Goal: Task Accomplishment & Management: Manage account settings

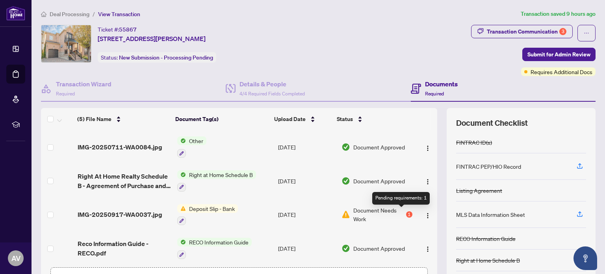
click at [406, 211] on div "1" at bounding box center [409, 214] width 6 height 6
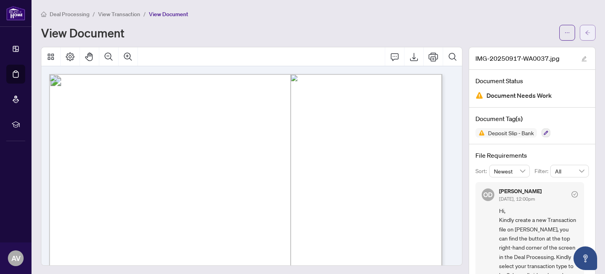
click at [585, 36] on span "button" at bounding box center [588, 32] width 6 height 13
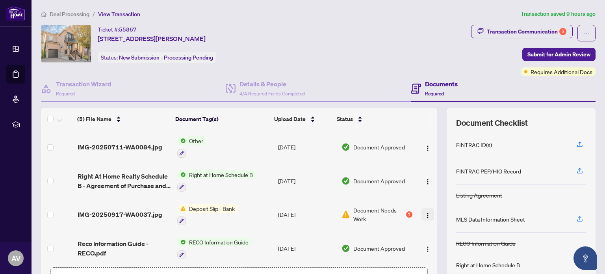
click at [424, 214] on img "button" at bounding box center [427, 215] width 6 height 6
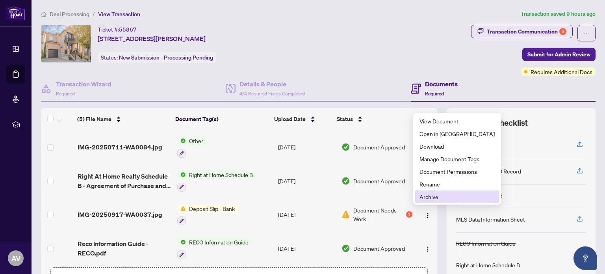
click at [428, 197] on span "Archive" at bounding box center [456, 196] width 75 height 9
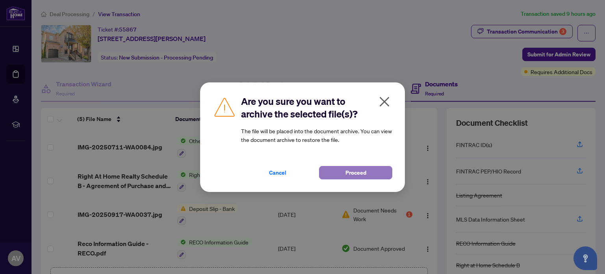
click at [352, 174] on span "Proceed" at bounding box center [355, 172] width 21 height 13
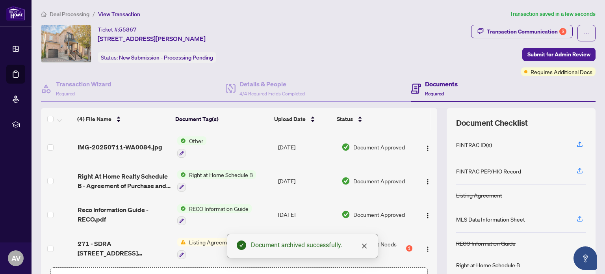
click at [196, 141] on span "Other" at bounding box center [196, 140] width 20 height 9
click at [180, 153] on icon "button" at bounding box center [182, 153] width 4 height 4
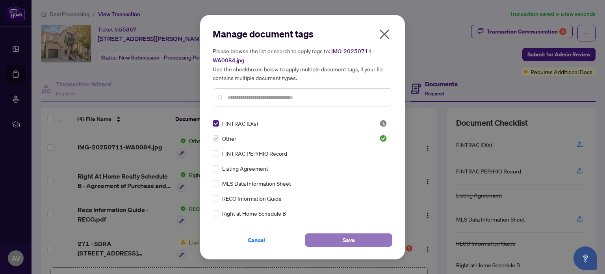
click at [344, 238] on span "Save" at bounding box center [348, 239] width 12 height 13
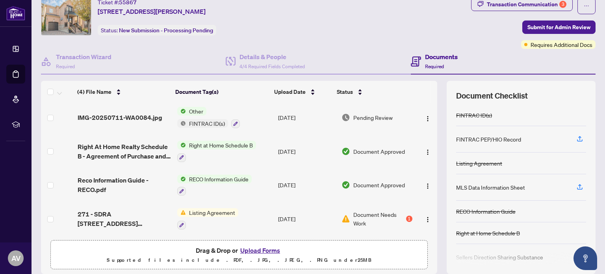
scroll to position [28, 0]
click at [576, 187] on icon "button" at bounding box center [579, 186] width 7 height 7
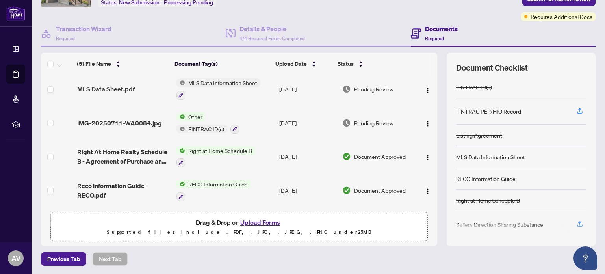
scroll to position [0, 0]
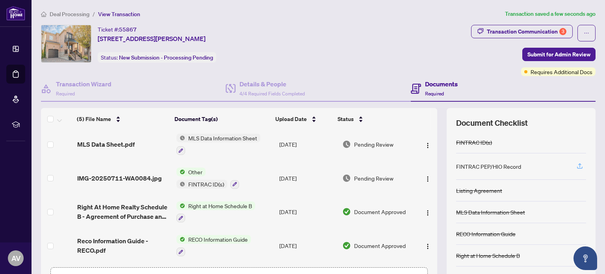
click at [576, 166] on icon "button" at bounding box center [579, 165] width 7 height 7
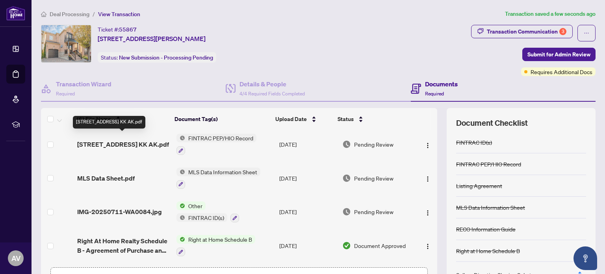
click at [113, 148] on span "[STREET_ADDRESS] KK AK.pdf" at bounding box center [123, 143] width 92 height 9
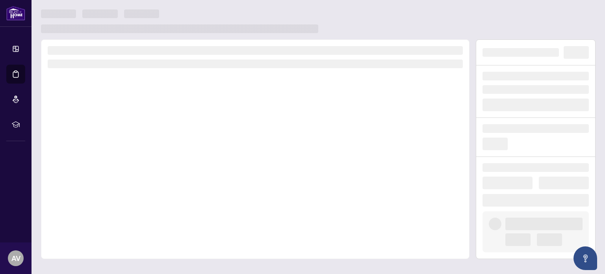
click at [113, 148] on div at bounding box center [255, 148] width 428 height 219
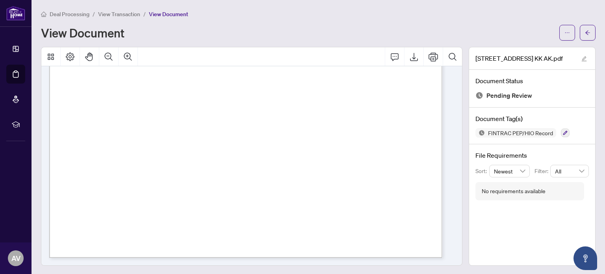
scroll to position [1, 0]
click at [585, 32] on icon "arrow-left" at bounding box center [588, 32] width 6 height 6
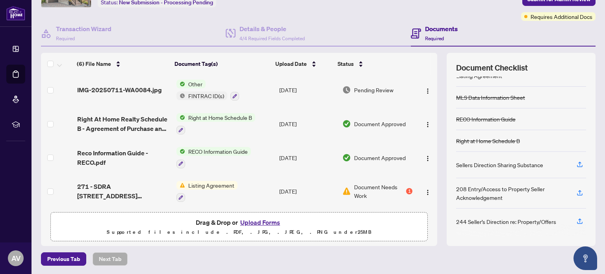
scroll to position [69, 0]
click at [424, 189] on img "button" at bounding box center [427, 192] width 6 height 6
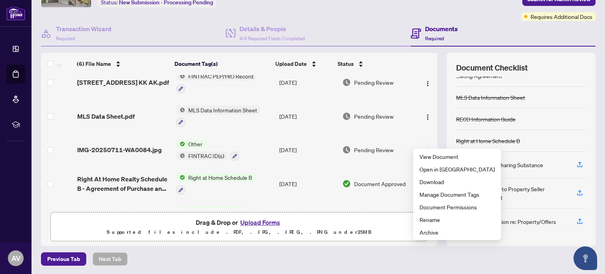
scroll to position [9, 0]
click at [424, 149] on img "button" at bounding box center [427, 151] width 6 height 6
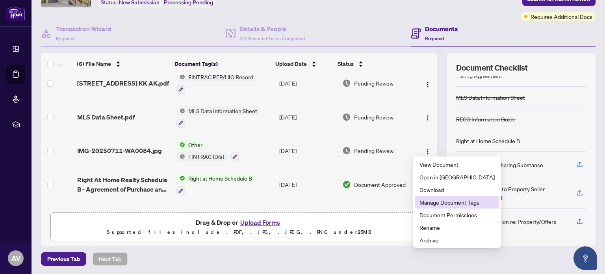
click at [423, 202] on span "Manage Document Tags" at bounding box center [456, 202] width 75 height 9
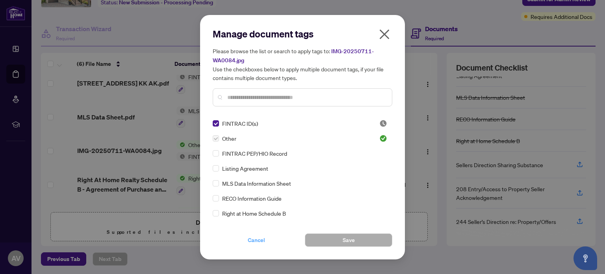
click at [254, 238] on span "Cancel" at bounding box center [256, 239] width 17 height 13
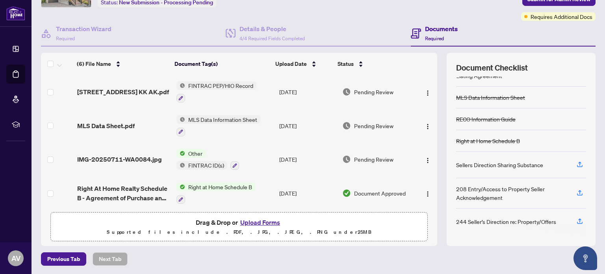
scroll to position [0, 0]
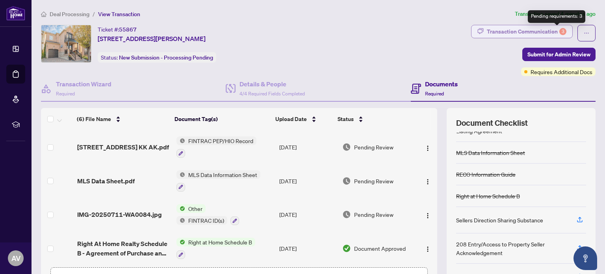
click at [559, 33] on div "3" at bounding box center [562, 31] width 7 height 7
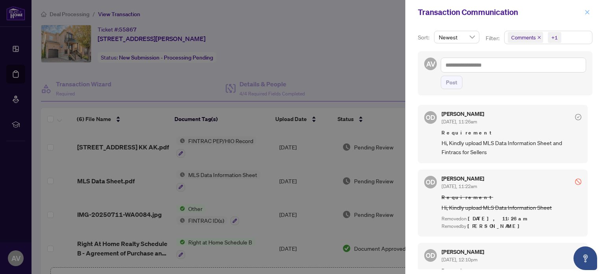
click at [588, 12] on icon "close" at bounding box center [587, 12] width 6 height 6
